Goal: Task Accomplishment & Management: Manage account settings

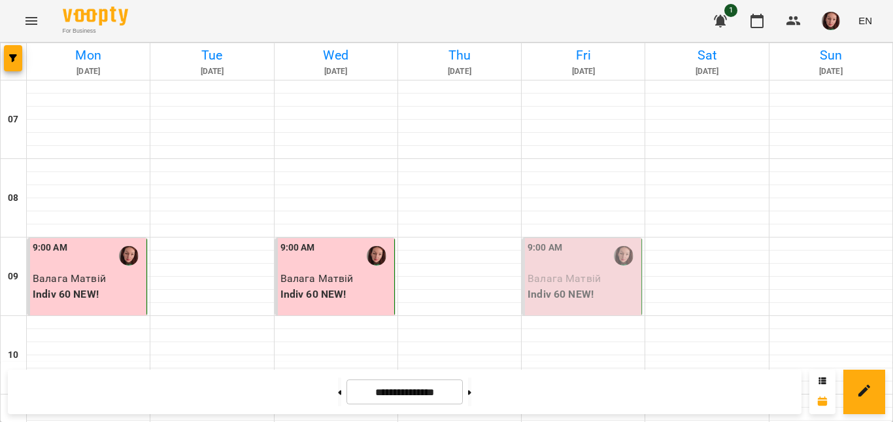
click at [560, 252] on div "9:00 AM" at bounding box center [583, 256] width 111 height 30
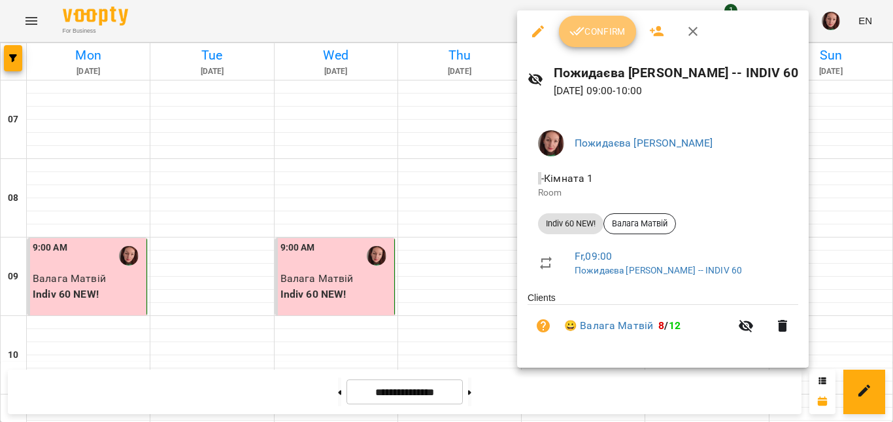
click at [588, 40] on button "Confirm" at bounding box center [597, 31] width 77 height 31
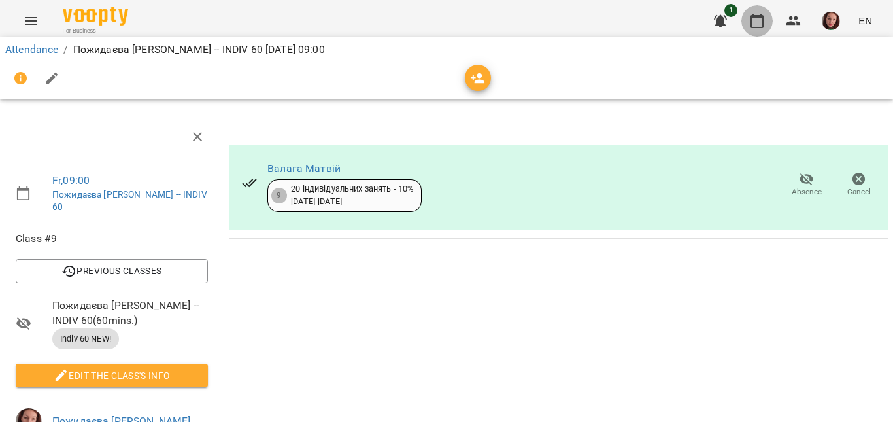
click at [755, 24] on icon "button" at bounding box center [757, 21] width 16 height 16
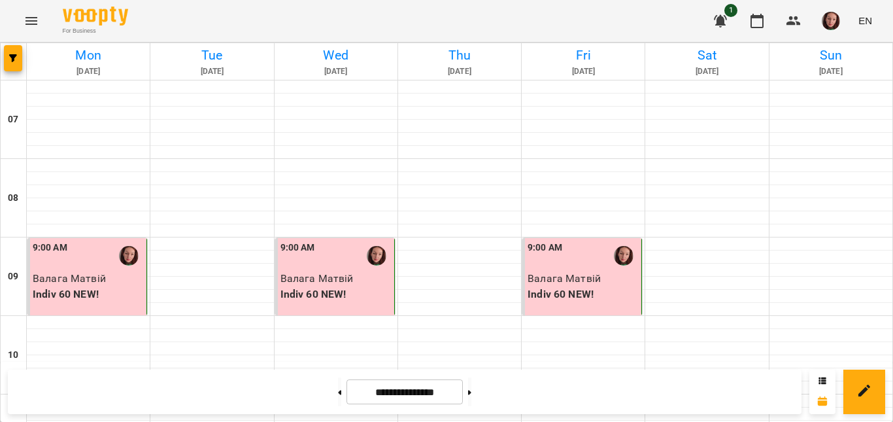
scroll to position [973, 0]
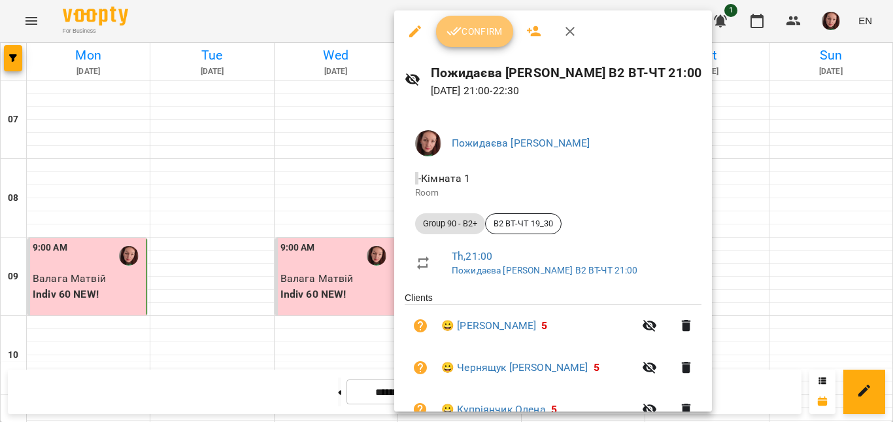
click at [463, 37] on span "Confirm" at bounding box center [474, 32] width 56 height 16
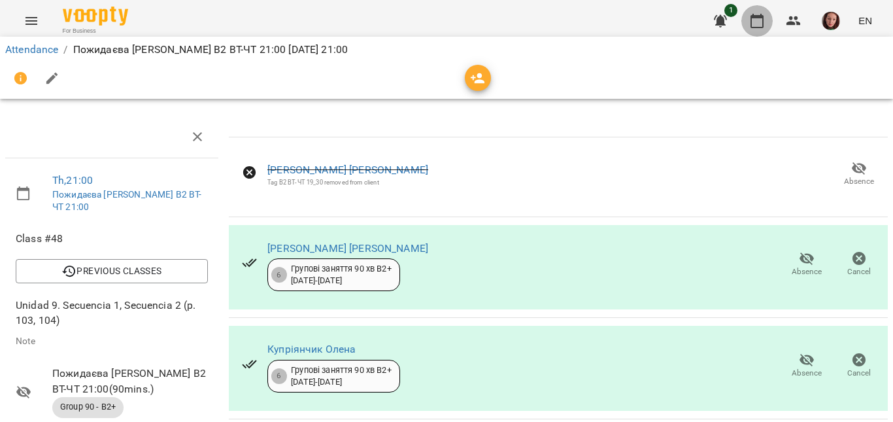
click at [763, 22] on icon "button" at bounding box center [757, 21] width 16 height 16
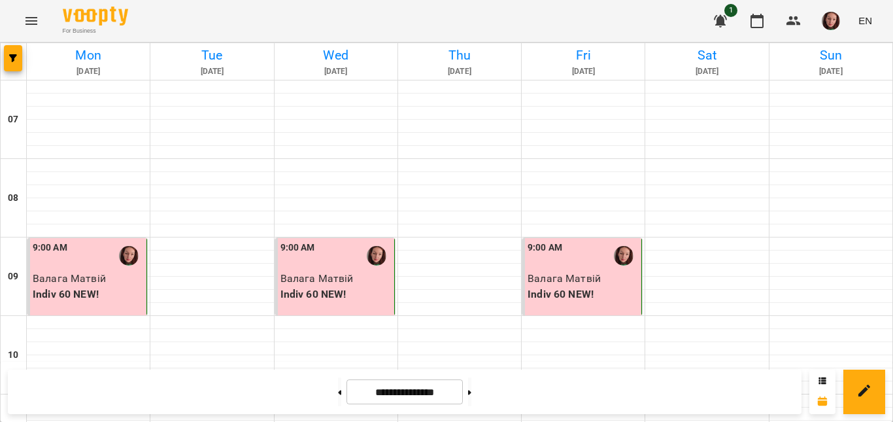
scroll to position [58, 0]
